Goal: Find contact information: Find contact information

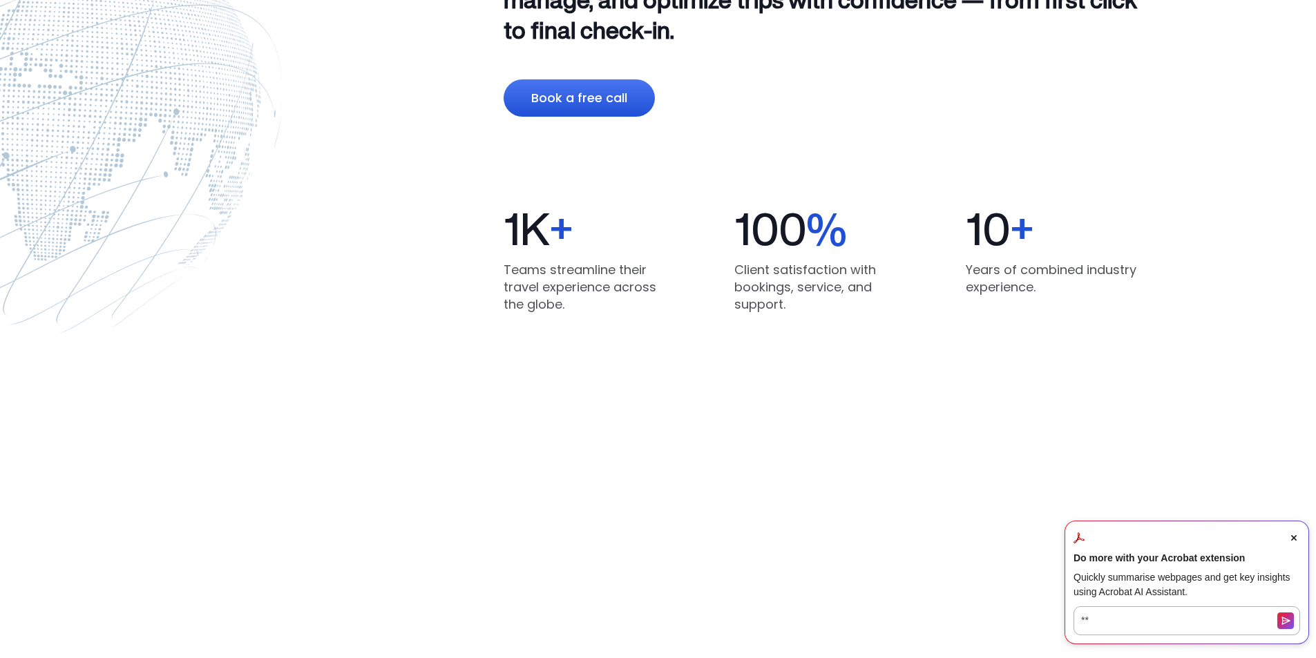
scroll to position [1105, 0]
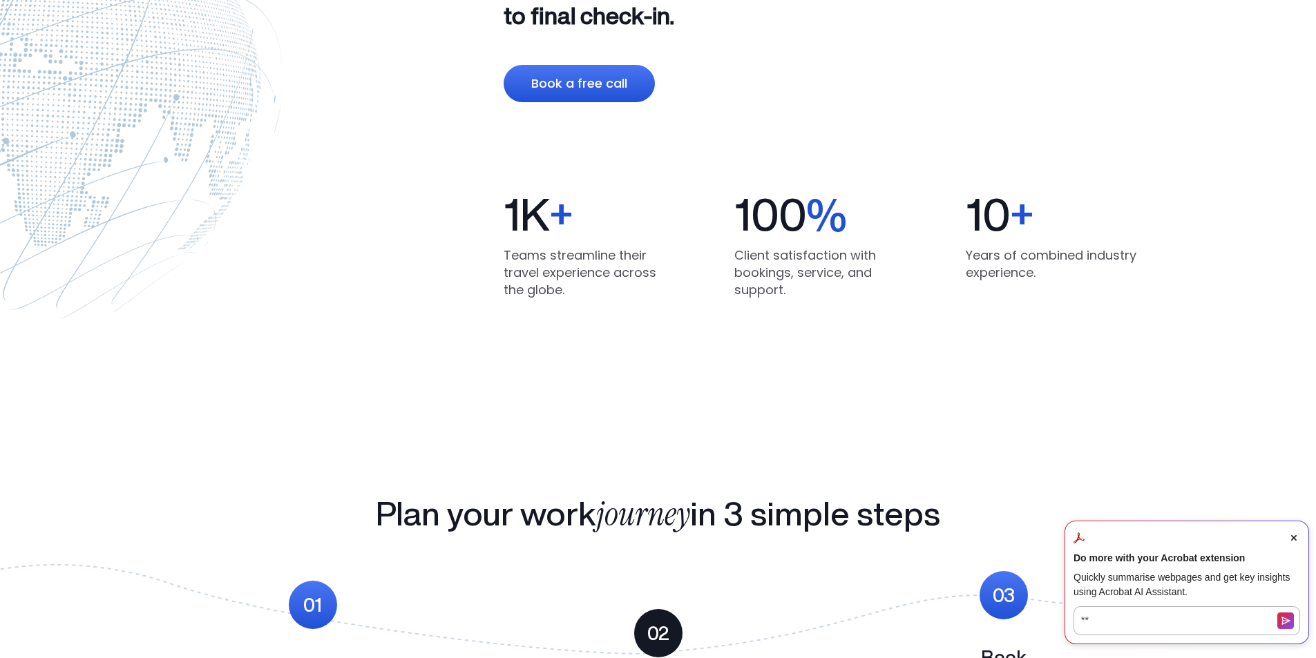
drag, startPoint x: 1298, startPoint y: 539, endPoint x: 1247, endPoint y: 512, distance: 57.5
click at [1298, 539] on span "Close Acrobat AI Assistant Dialog" at bounding box center [1293, 538] width 12 height 12
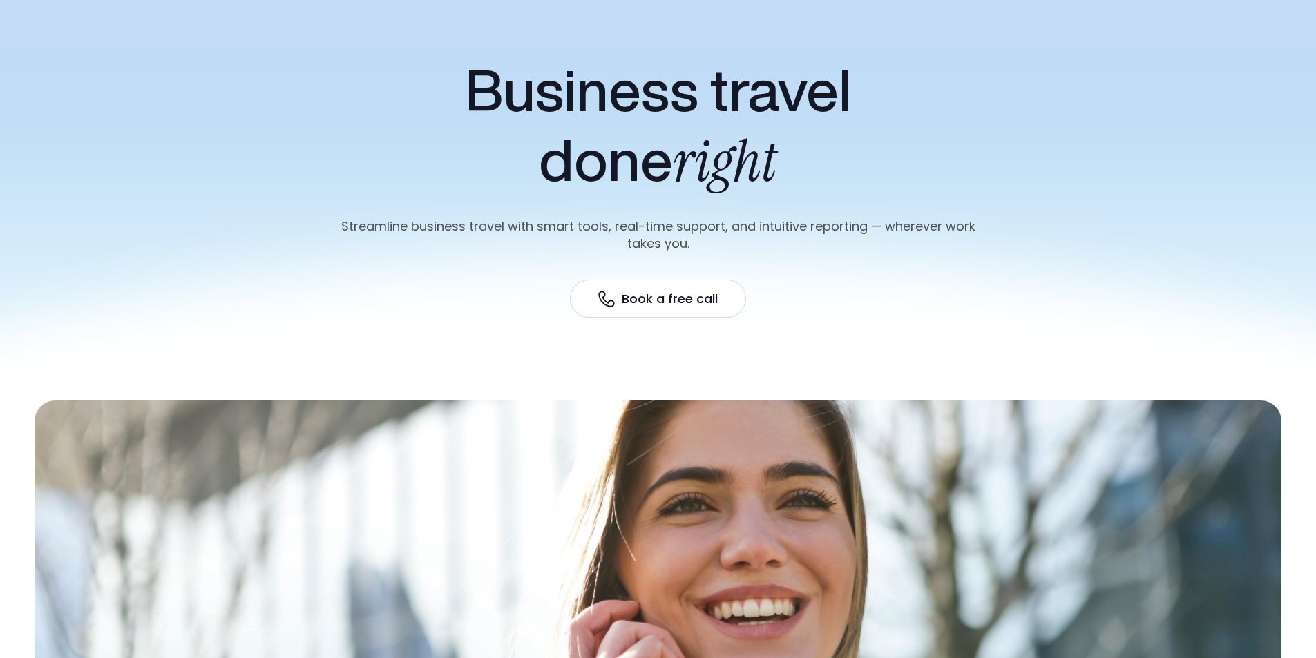
scroll to position [0, 0]
